Goal: Task Accomplishment & Management: Complete application form

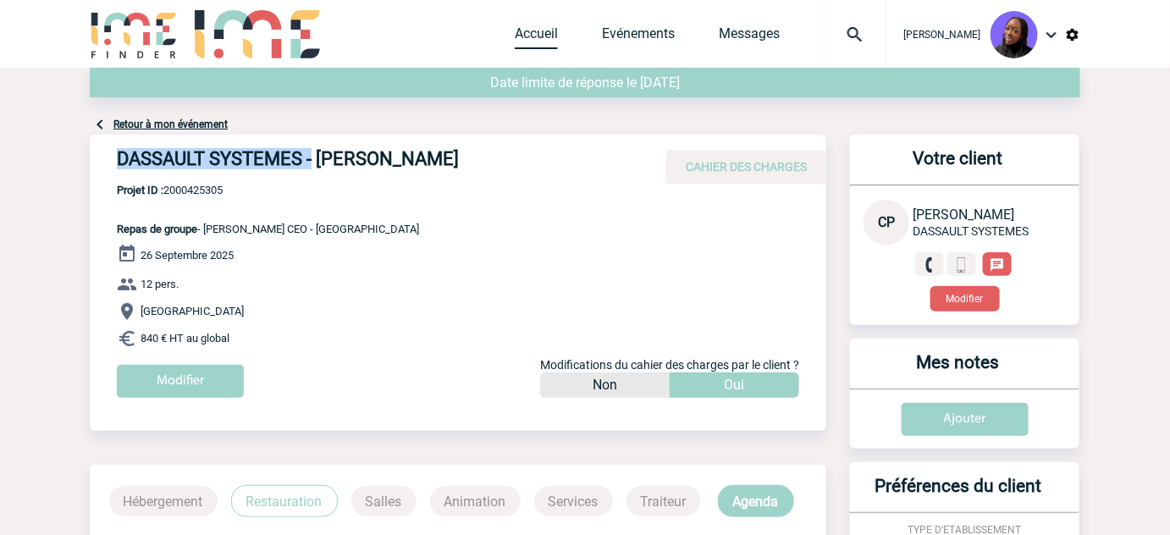
click at [555, 30] on link "Accueil" at bounding box center [536, 37] width 43 height 24
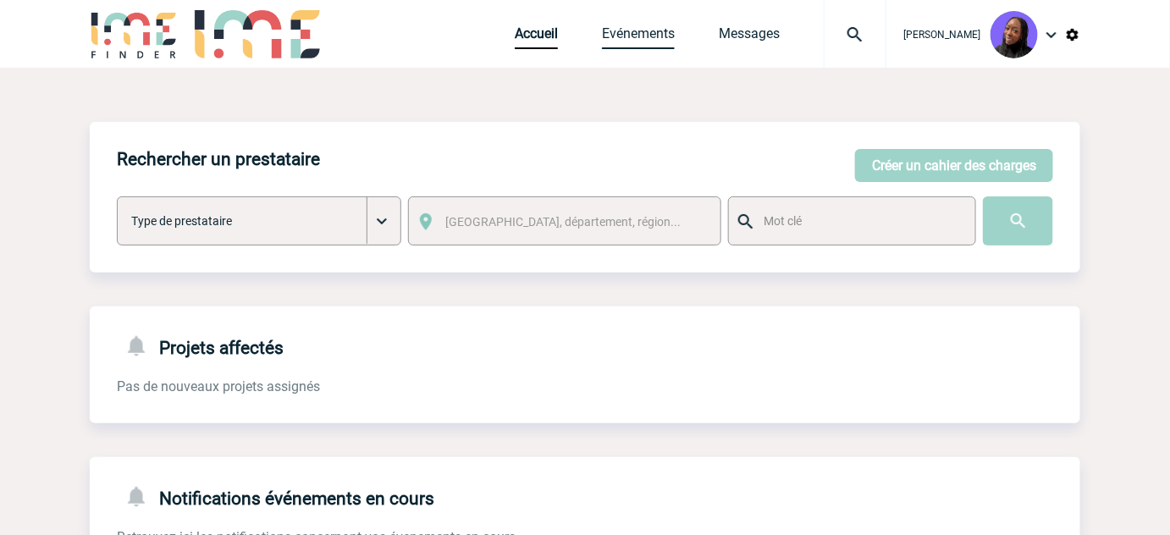
click at [660, 33] on link "Evénements" at bounding box center [638, 37] width 73 height 24
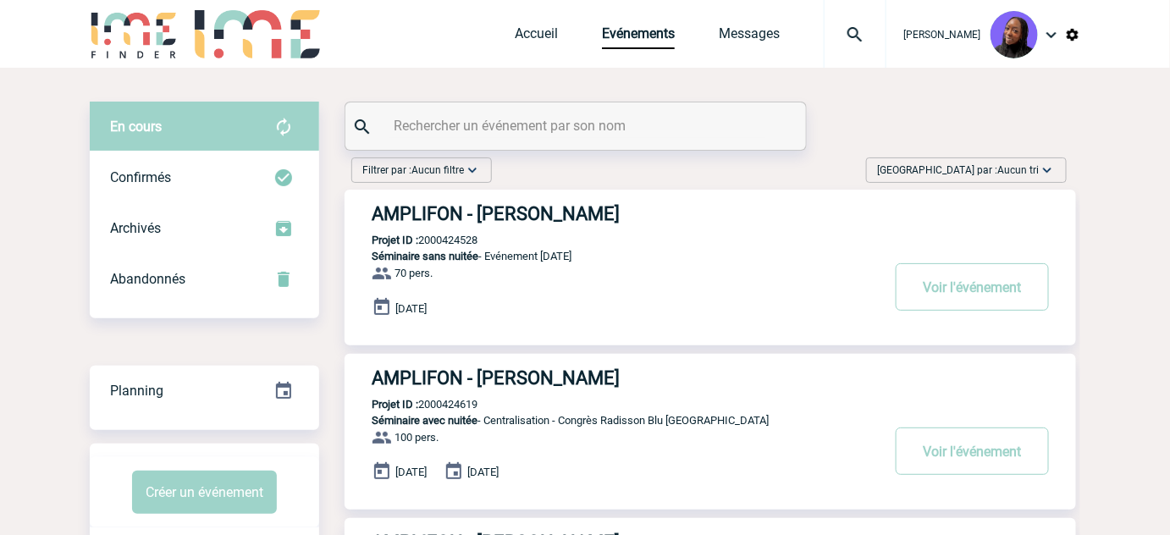
click at [610, 124] on input "text" at bounding box center [577, 125] width 377 height 25
paste input "2000425299"
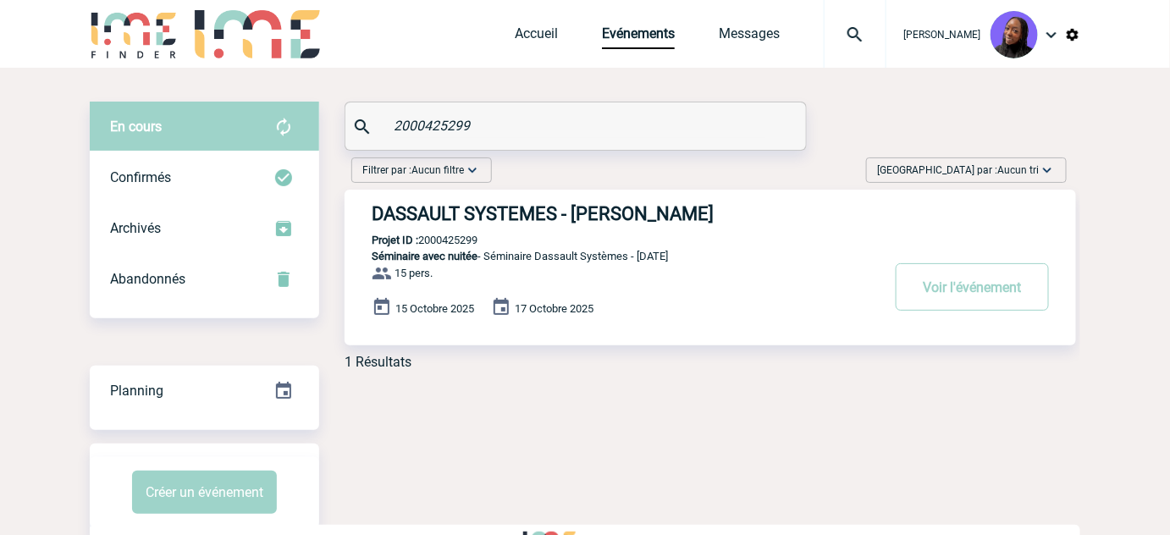
type input "2000425299"
click at [512, 220] on h3 "DASSAULT SYSTEMES - Julie VIDAL" at bounding box center [626, 213] width 508 height 21
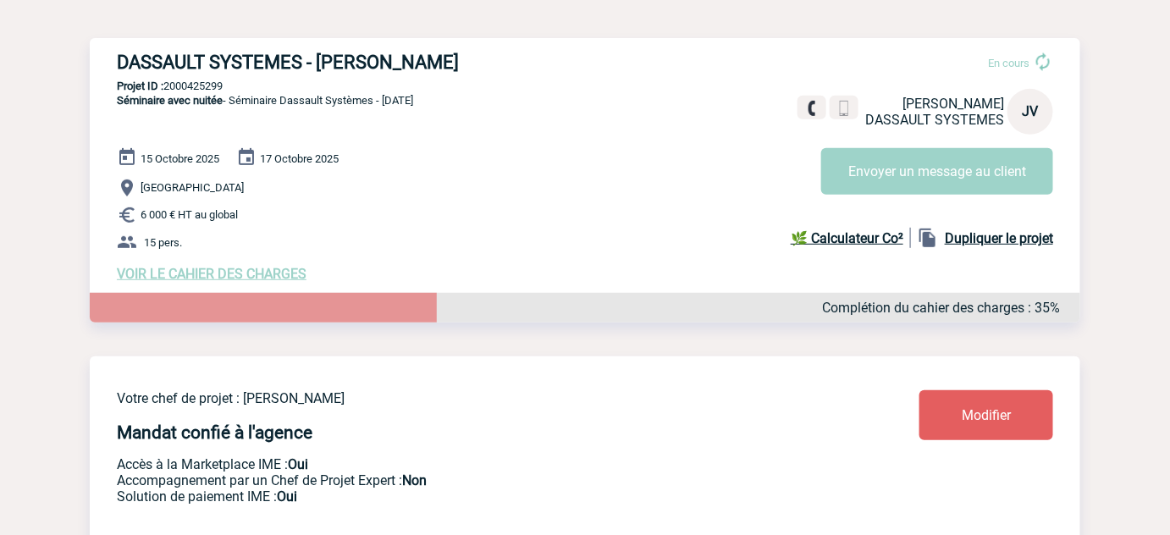
scroll to position [153, 0]
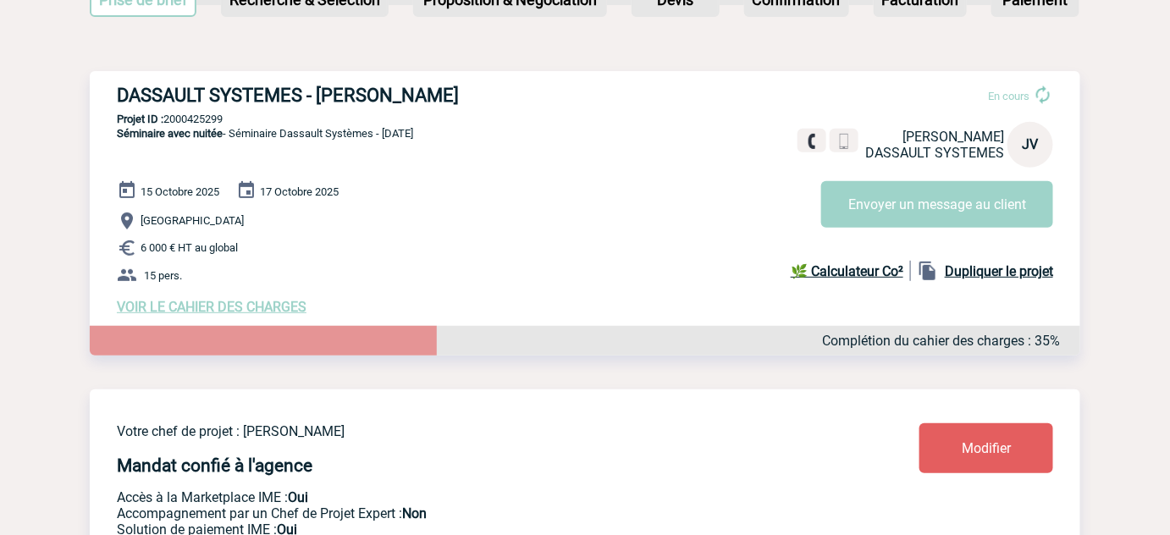
click at [250, 313] on span "VOIR LE CAHIER DES CHARGES" at bounding box center [212, 307] width 190 height 16
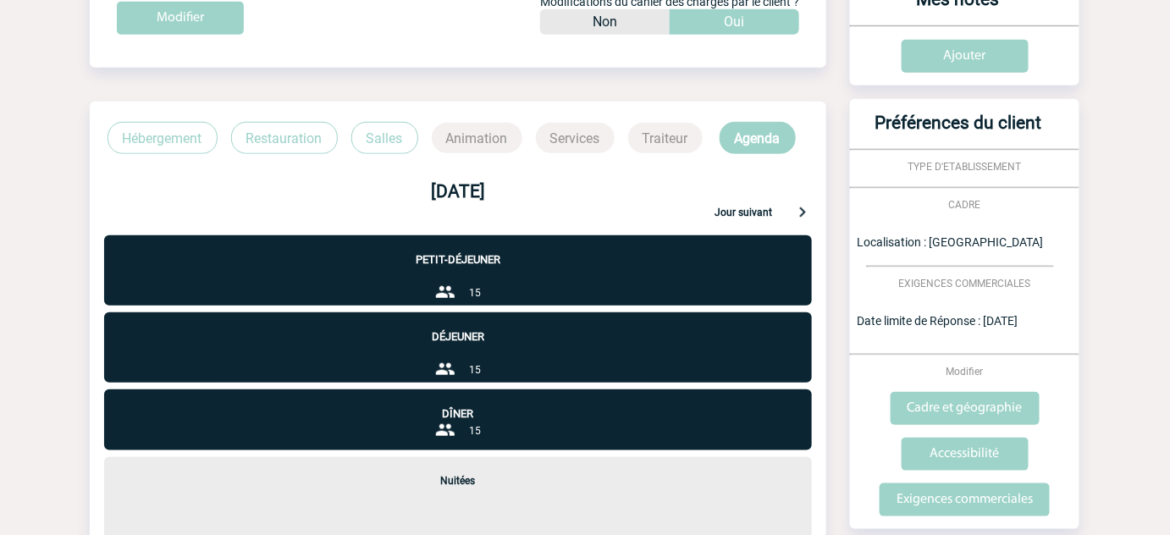
scroll to position [384, 0]
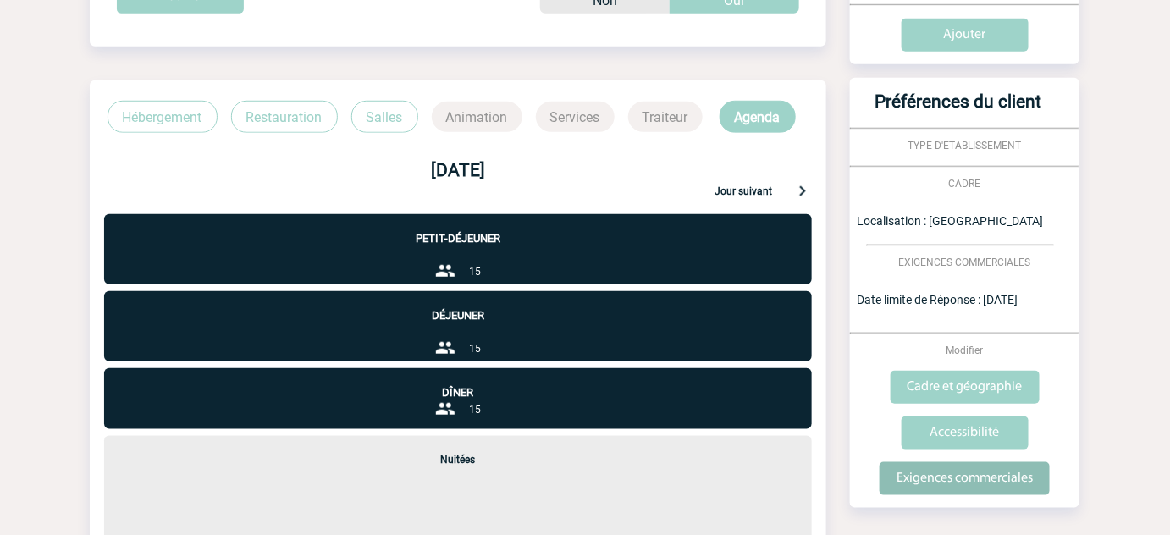
click at [972, 489] on input "Exigences commerciales" at bounding box center [965, 478] width 170 height 33
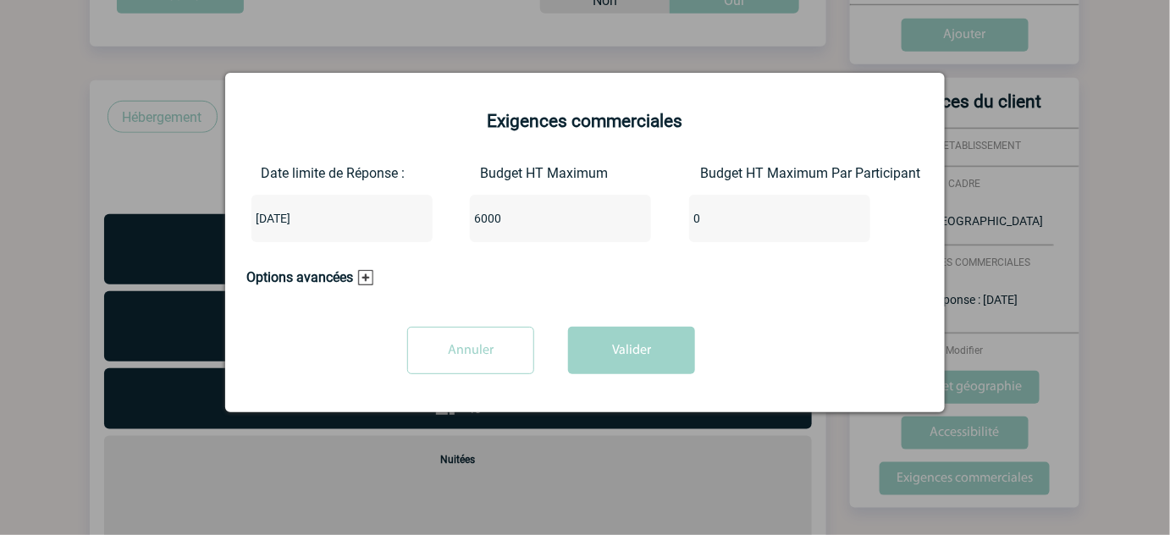
drag, startPoint x: 514, startPoint y: 215, endPoint x: 317, endPoint y: 209, distance: 196.5
click at [317, 209] on div "Date limite de Réponse : [DATE] Budget HT Maximum 6000 Budget HT Maximum Par Pa…" at bounding box center [584, 210] width 677 height 91
click at [498, 222] on input "120000" at bounding box center [549, 218] width 159 height 22
type input "12000"
click at [610, 345] on button "Valider" at bounding box center [631, 350] width 127 height 47
